Goal: Check status

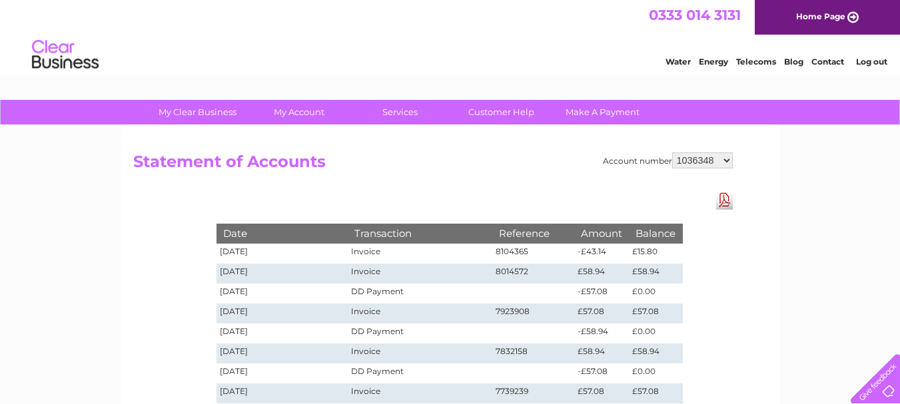
click at [727, 160] on select "1036348 30305223" at bounding box center [702, 160] width 61 height 16
select select "30305223"
click at [672, 152] on select "1036348 30305223" at bounding box center [702, 160] width 61 height 16
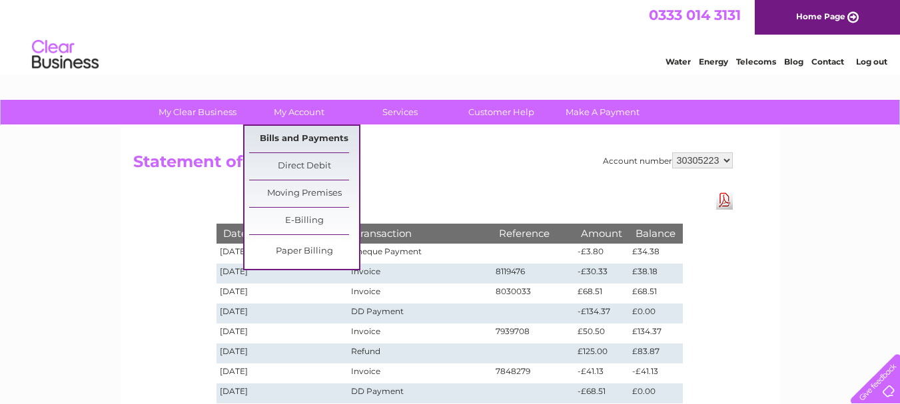
click at [307, 133] on link "Bills and Payments" at bounding box center [304, 139] width 110 height 27
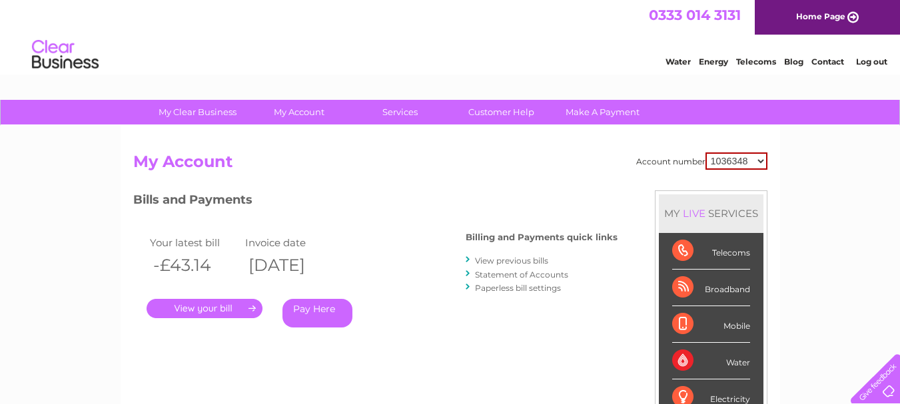
click at [764, 162] on select "1036348 30305223" at bounding box center [736, 160] width 62 height 17
select select "30305223"
click at [705, 152] on select "1036348 30305223" at bounding box center [736, 160] width 62 height 17
